Goal: Information Seeking & Learning: Learn about a topic

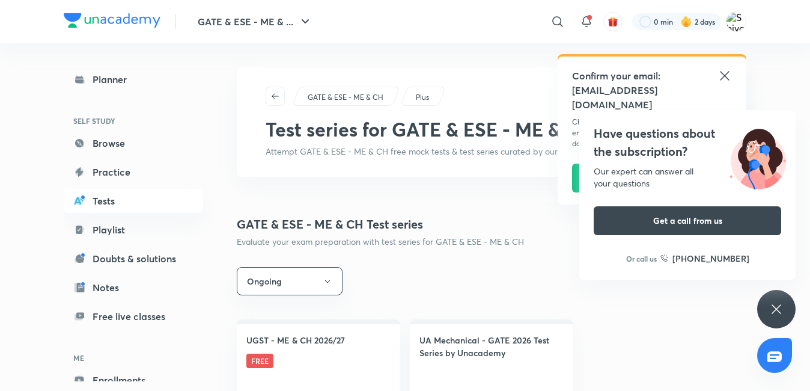
click at [323, 76] on icon at bounding box center [725, 76] width 14 height 14
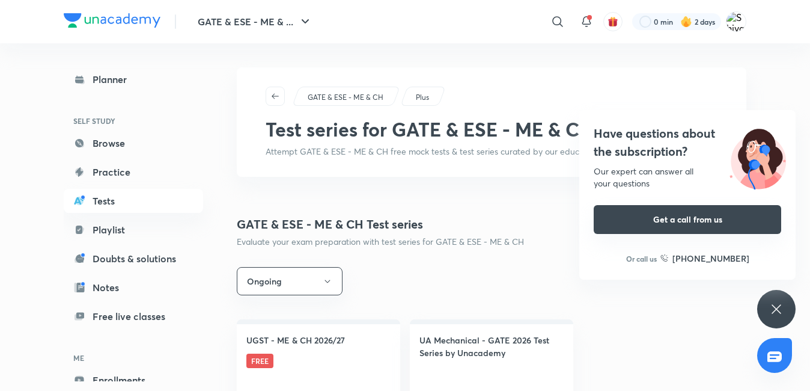
click at [323, 216] on button "Get a call from us" at bounding box center [688, 219] width 188 height 29
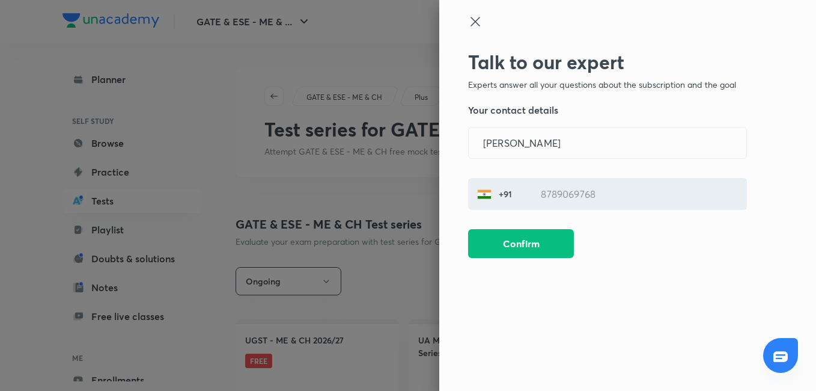
click at [323, 28] on icon at bounding box center [475, 21] width 14 height 14
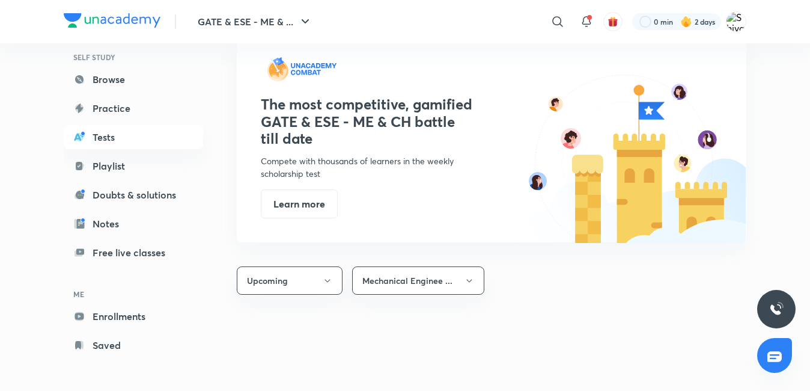
scroll to position [481, 0]
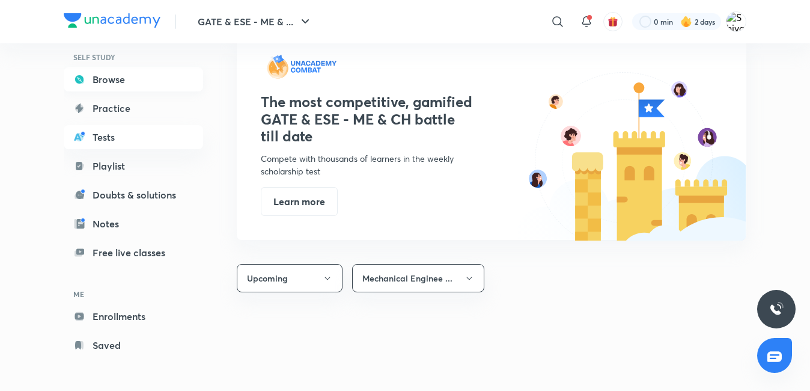
click at [118, 84] on link "Browse" at bounding box center [133, 79] width 139 height 24
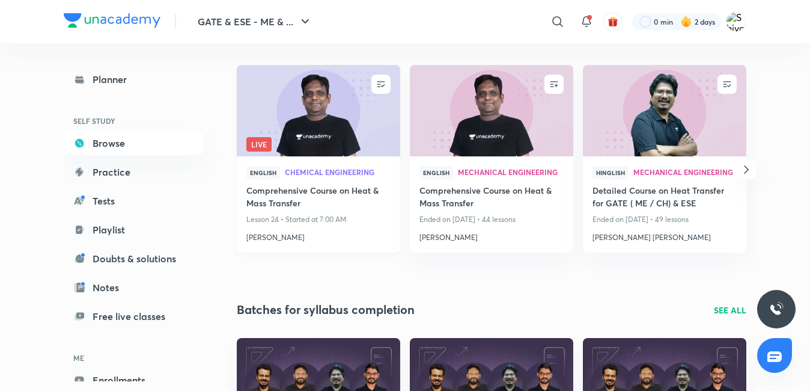
scroll to position [180, 0]
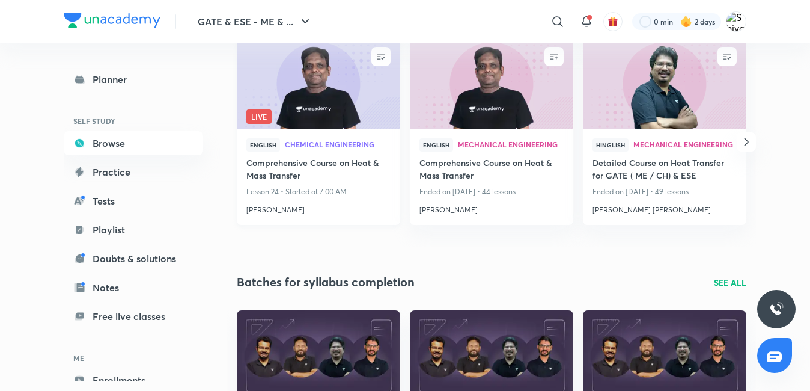
click at [304, 82] on img at bounding box center [318, 82] width 166 height 93
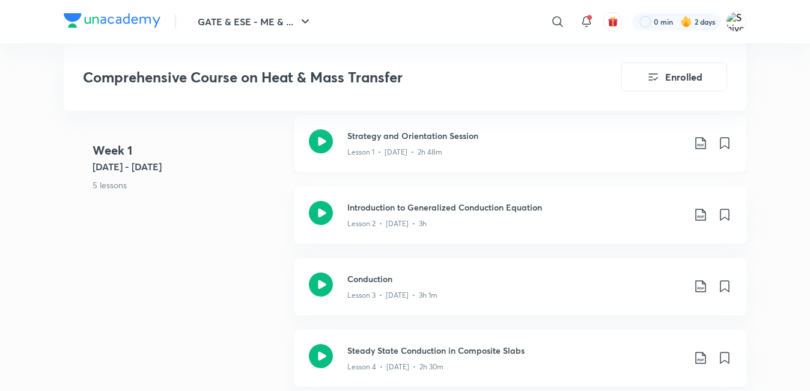
scroll to position [661, 0]
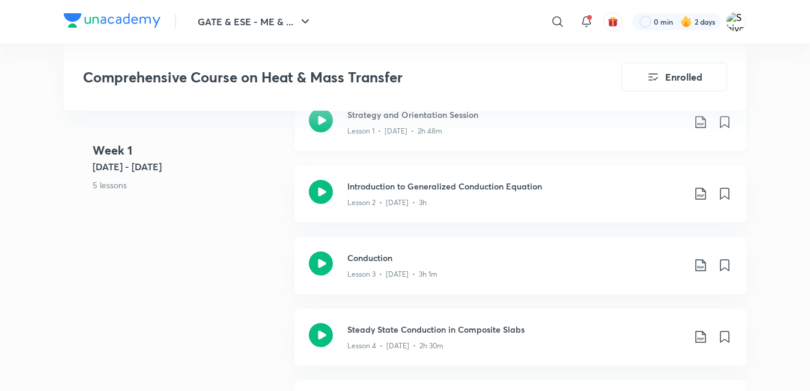
click at [323, 124] on icon at bounding box center [321, 120] width 24 height 24
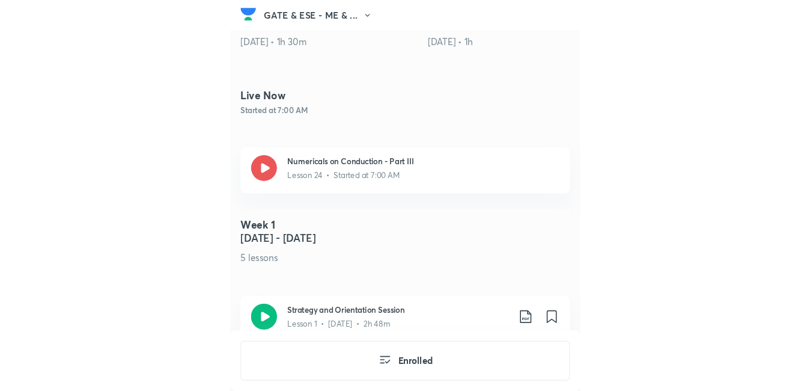
scroll to position [596, 0]
